Goal: Navigation & Orientation: Understand site structure

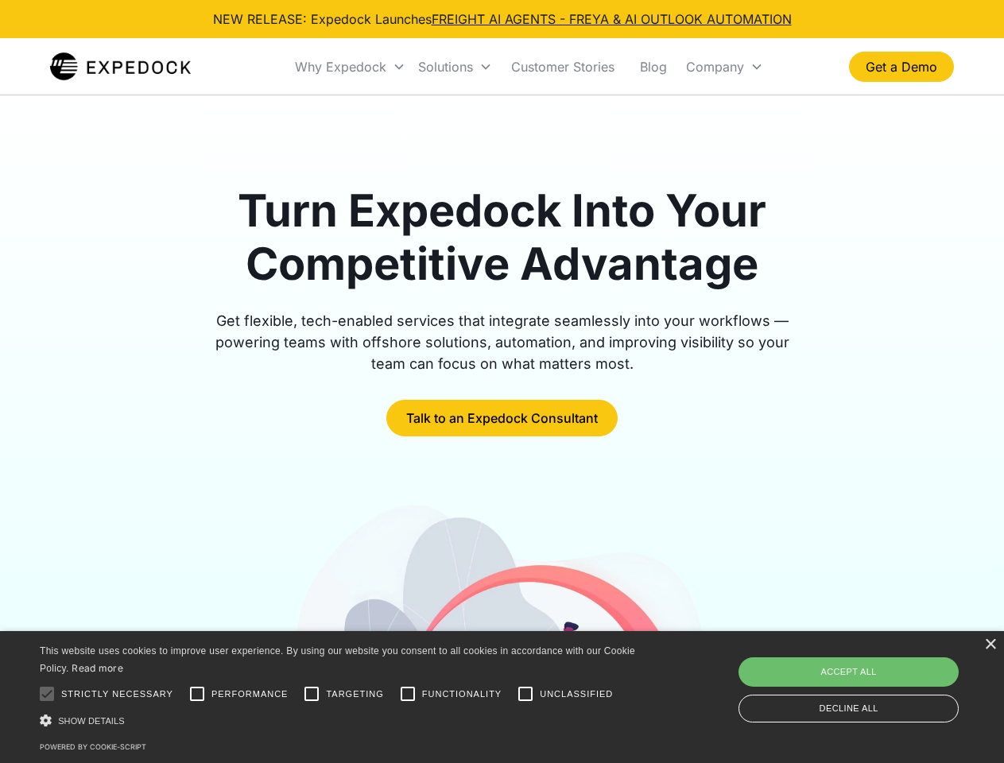
click at [351, 67] on div "Why Expedock" at bounding box center [340, 67] width 91 height 16
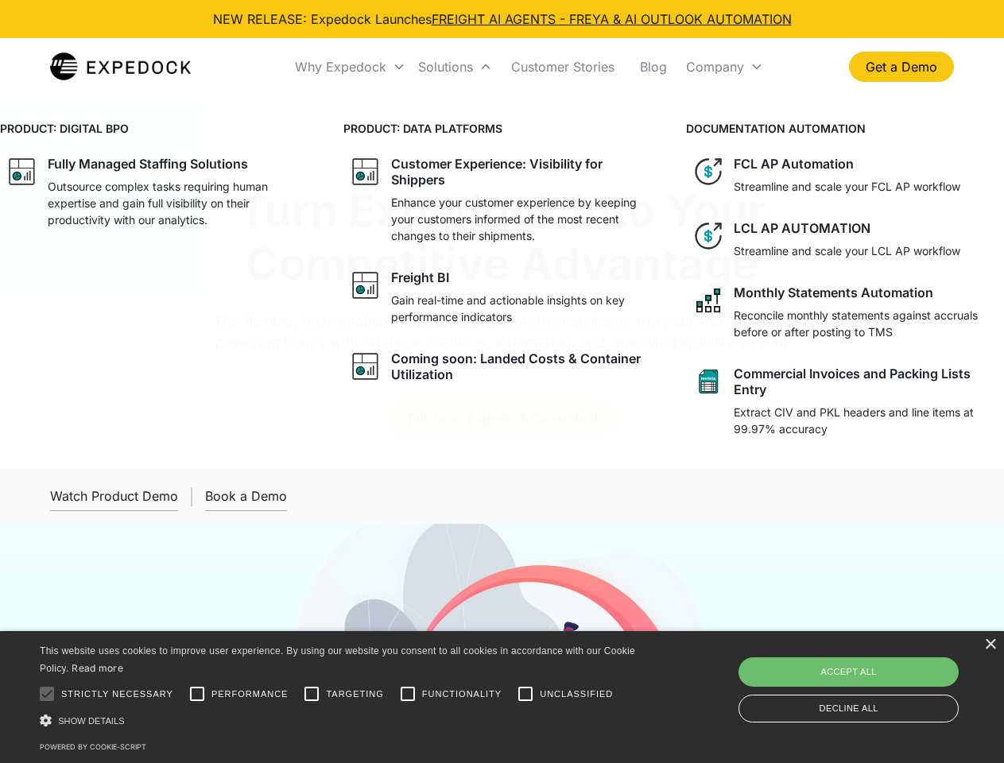
click at [455, 67] on div "Solutions" at bounding box center [445, 67] width 55 height 16
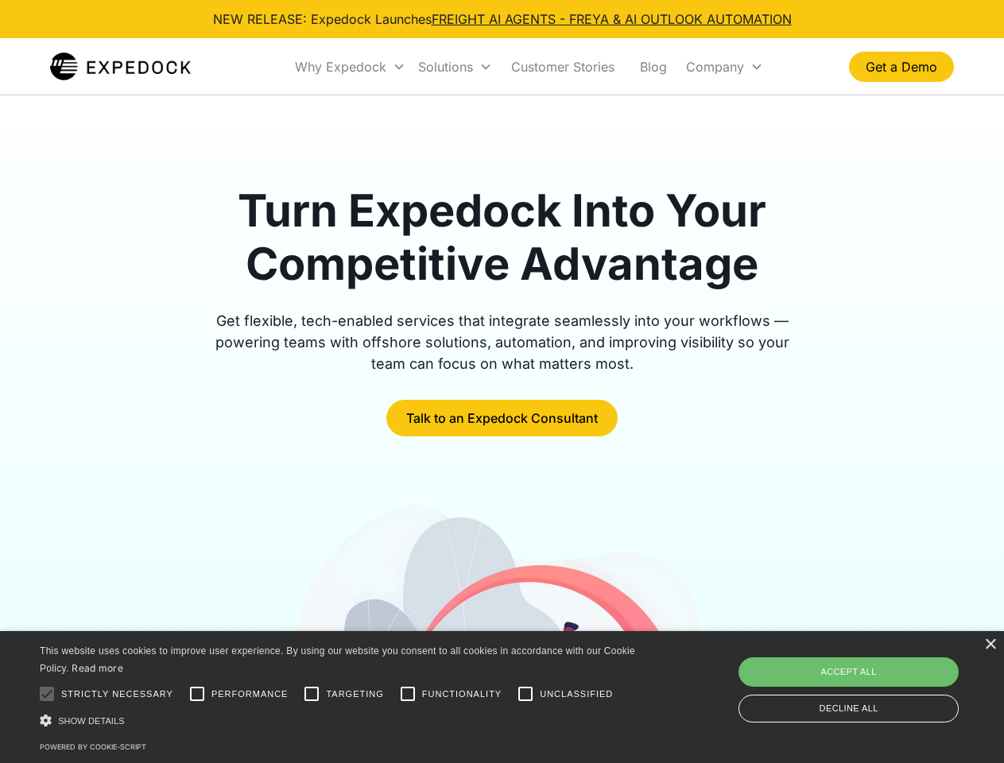
click at [724, 67] on div "Company" at bounding box center [715, 67] width 58 height 16
click at [47, 694] on div at bounding box center [47, 694] width 32 height 32
click at [197, 694] on input "Performance" at bounding box center [197, 694] width 32 height 32
checkbox input "true"
click at [312, 694] on input "Targeting" at bounding box center [312, 694] width 32 height 32
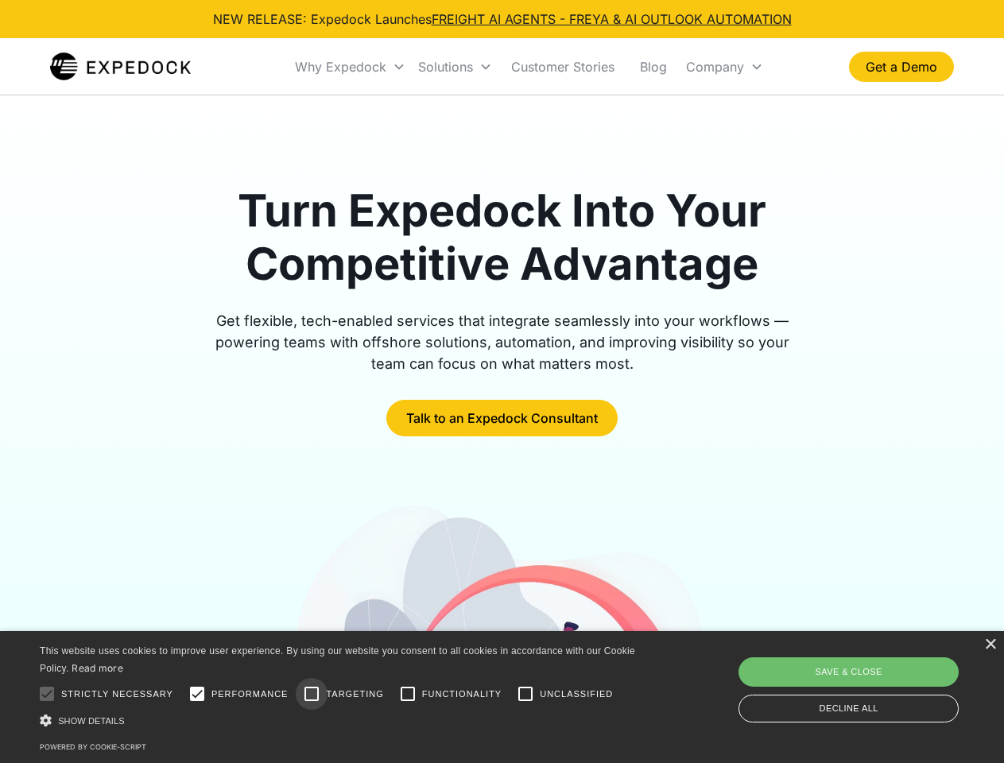
checkbox input "true"
click at [408, 694] on input "Functionality" at bounding box center [408, 694] width 32 height 32
checkbox input "true"
click at [526, 694] on input "Unclassified" at bounding box center [526, 694] width 32 height 32
checkbox input "true"
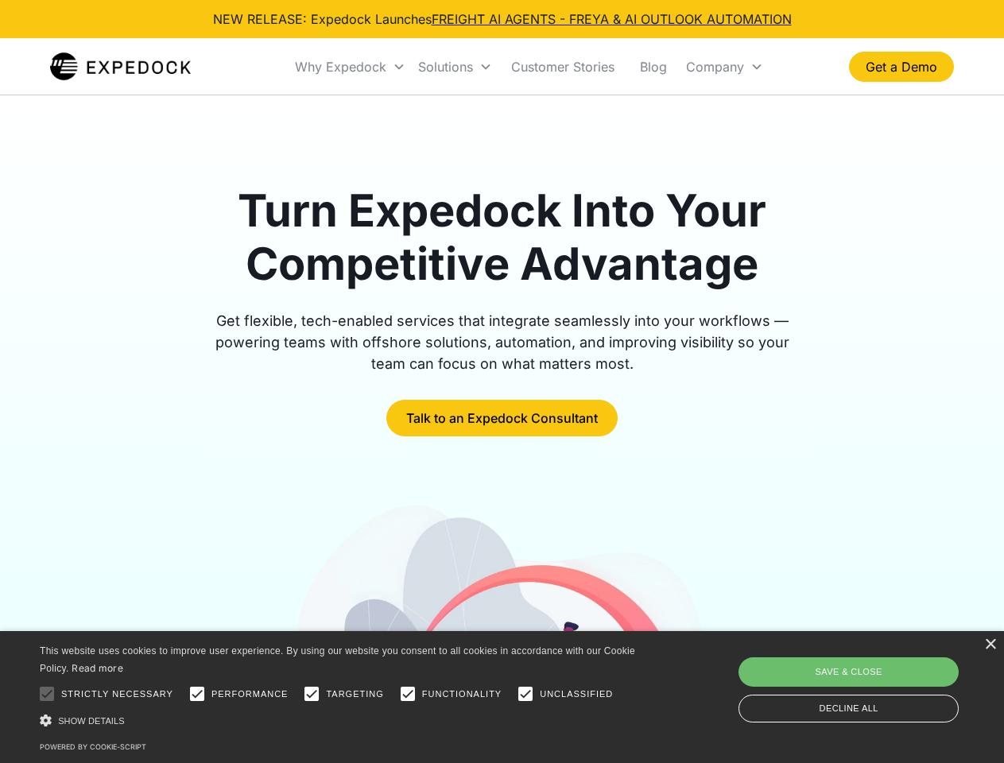
click at [340, 720] on div "Show details Hide details" at bounding box center [340, 720] width 601 height 17
